Goal: Obtain resource: Download file/media

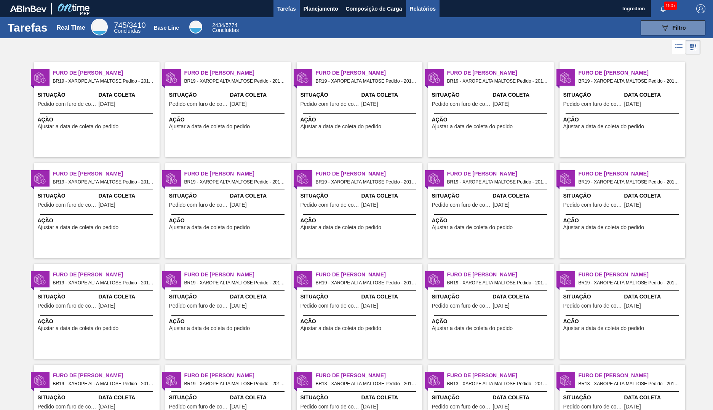
click at [422, 8] on span "Relatórios" at bounding box center [423, 8] width 26 height 9
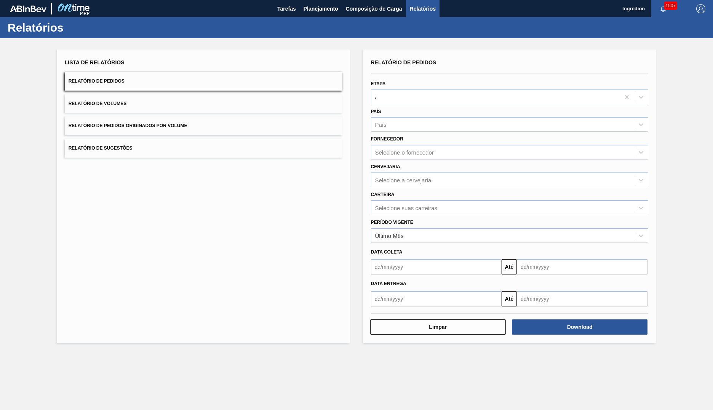
type input "Aguardando Faturamento"
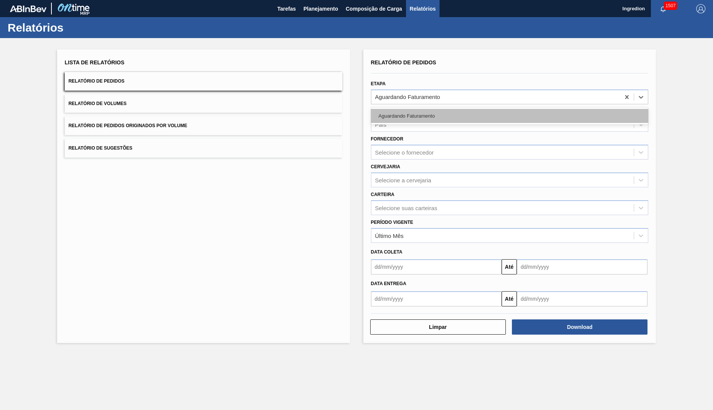
click at [509, 116] on div "Aguardando Faturamento" at bounding box center [510, 116] width 278 height 14
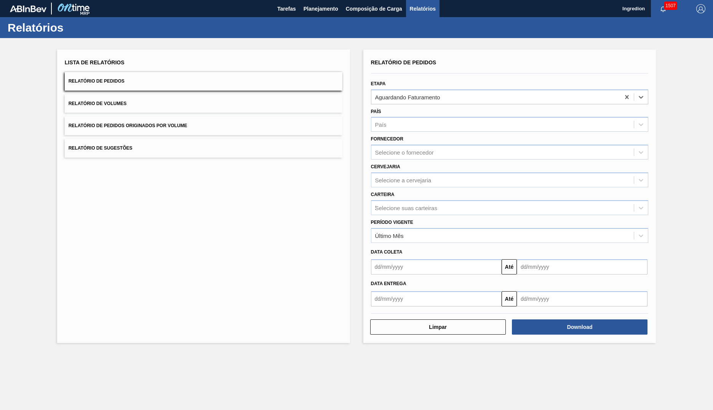
type input "Xarope"
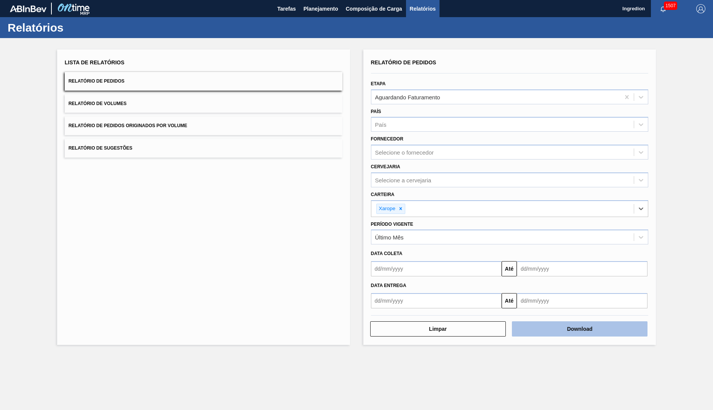
click at [579, 329] on button "Download" at bounding box center [580, 328] width 136 height 15
